Goal: Find specific page/section: Find specific page/section

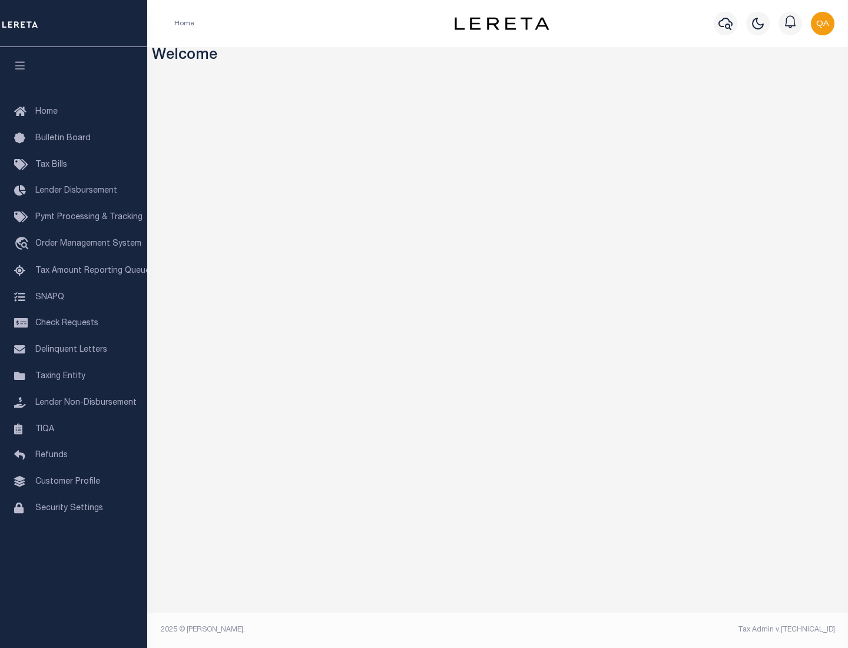
click at [74, 323] on span "Check Requests" at bounding box center [66, 323] width 63 height 8
select select "50"
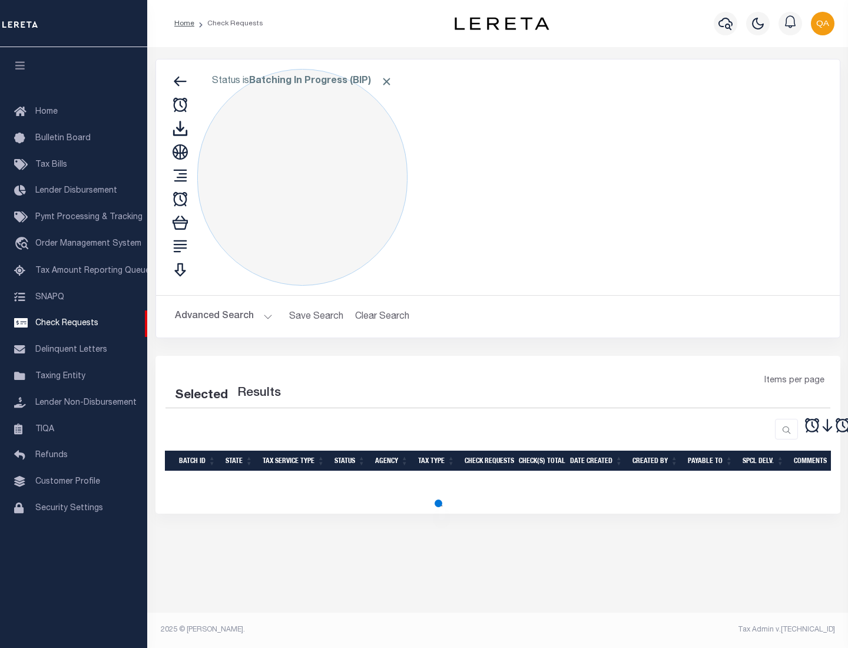
select select "50"
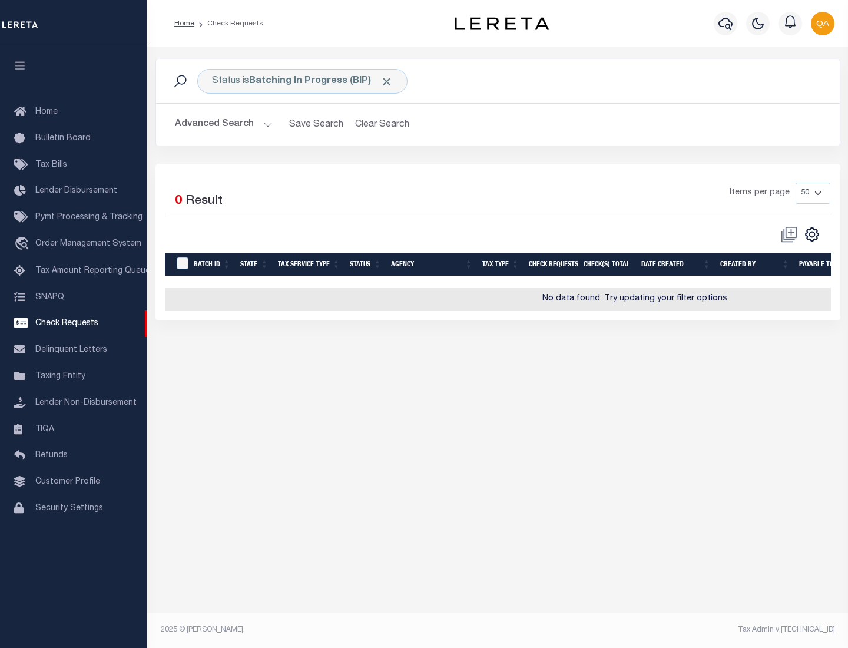
click at [387, 81] on span "Click to Remove" at bounding box center [386, 81] width 12 height 12
